Goal: Navigation & Orientation: Find specific page/section

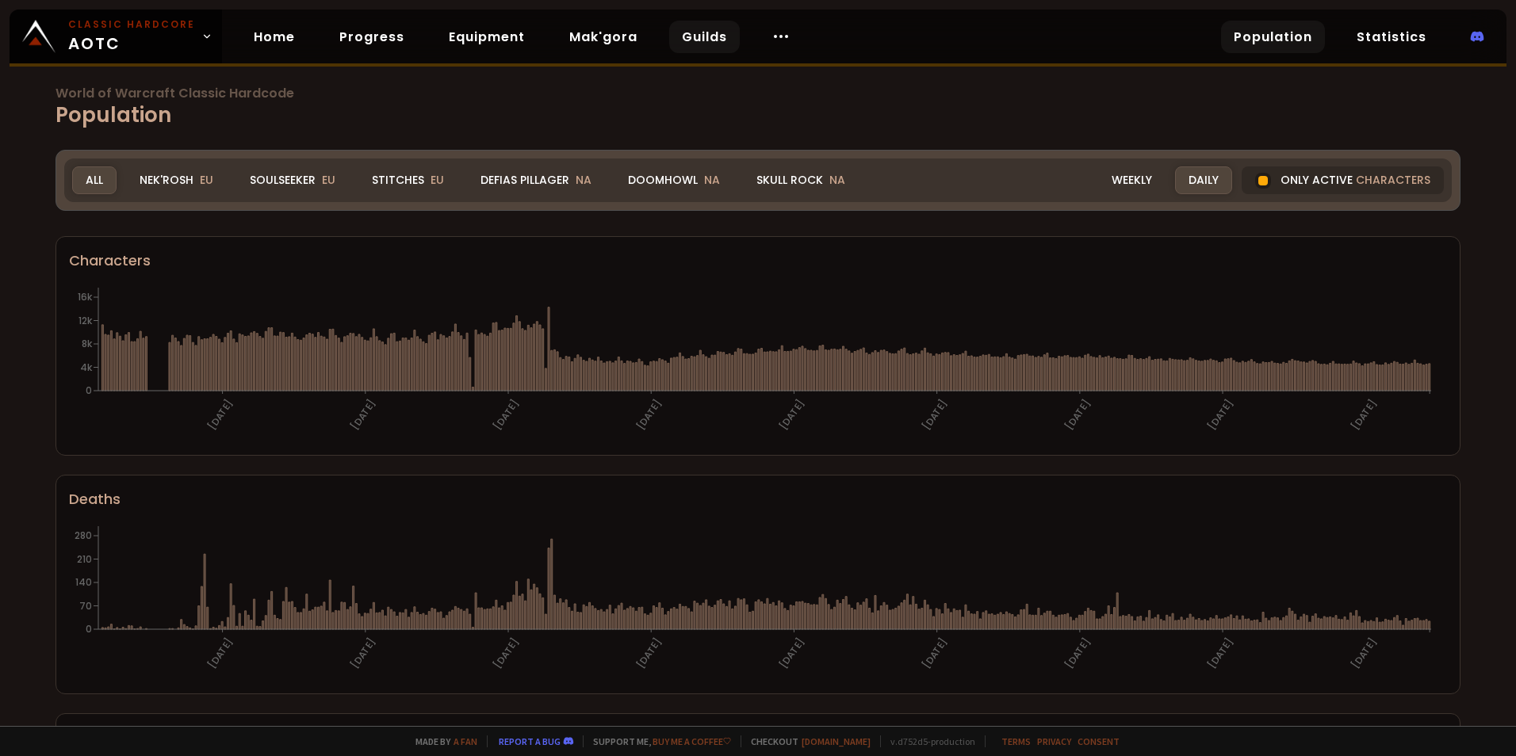
click at [683, 45] on link "Guilds" at bounding box center [704, 37] width 71 height 33
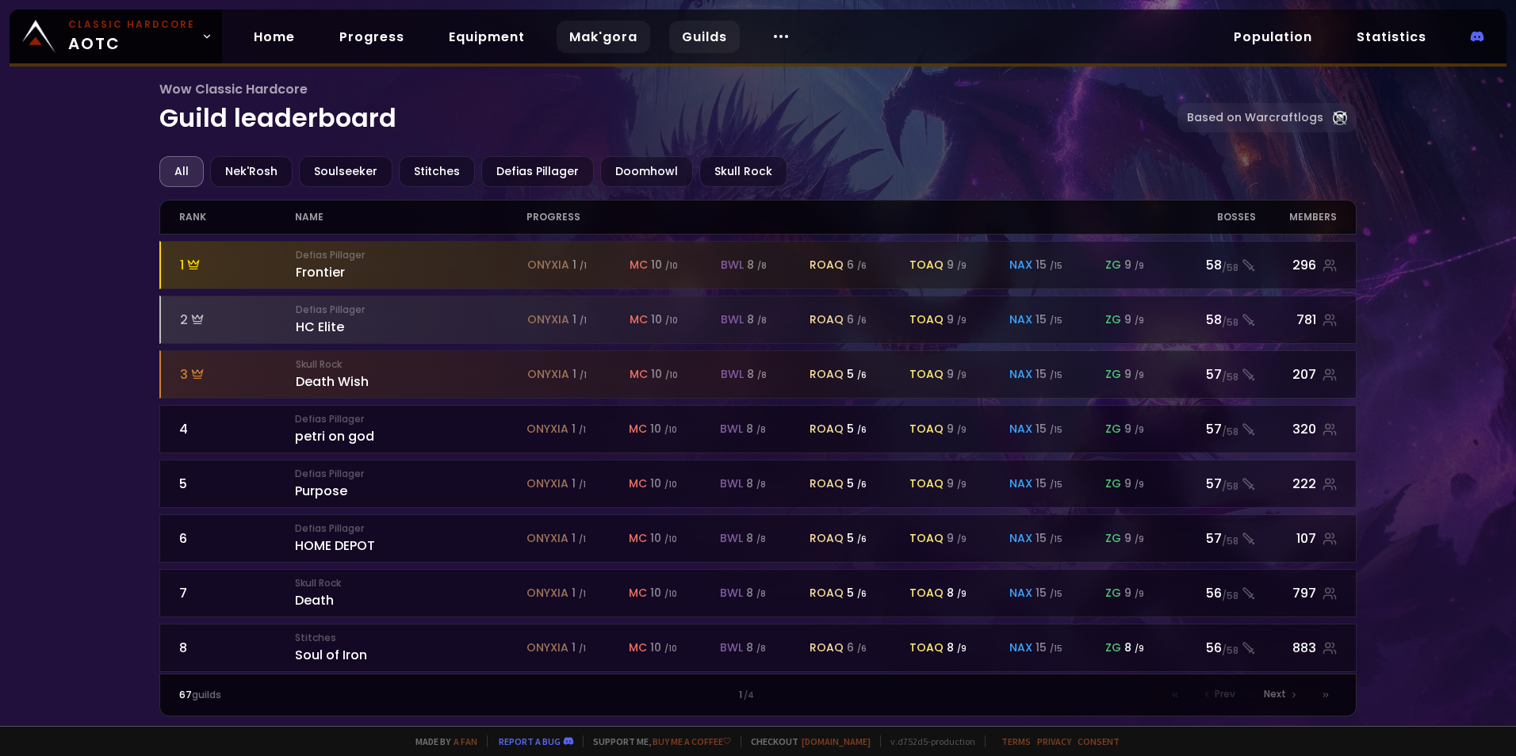
click at [600, 37] on link "Mak'gora" at bounding box center [604, 37] width 94 height 33
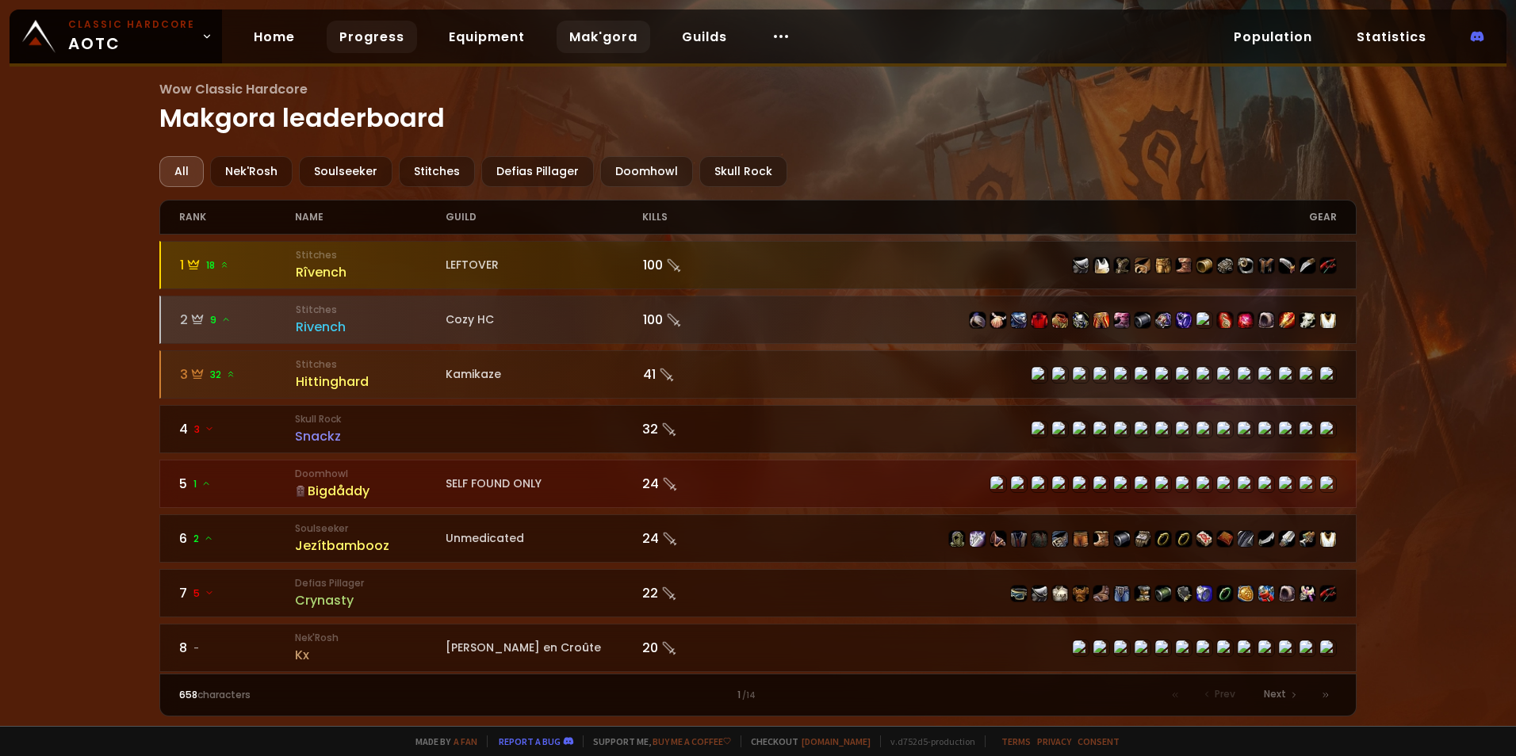
click at [354, 43] on link "Progress" at bounding box center [372, 37] width 90 height 33
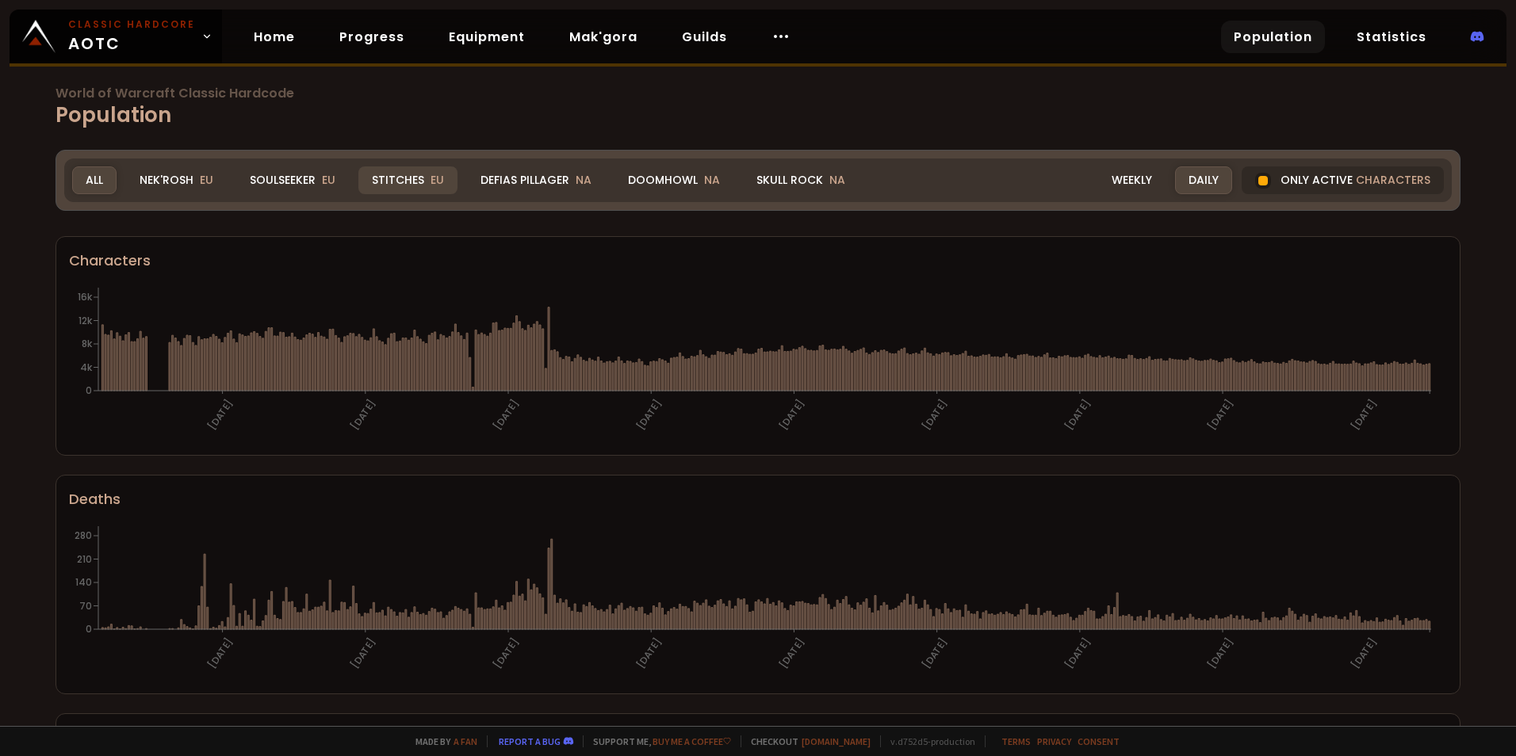
click at [413, 182] on div "Stitches EU" at bounding box center [407, 181] width 99 height 28
